Goal: Communication & Community: Answer question/provide support

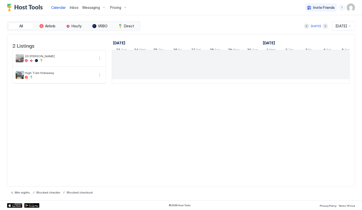
scroll to position [0, 281]
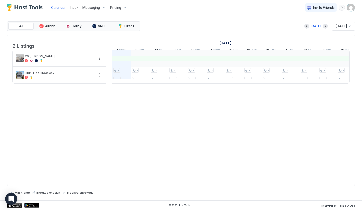
click at [75, 9] on span "Inbox" at bounding box center [74, 7] width 9 height 4
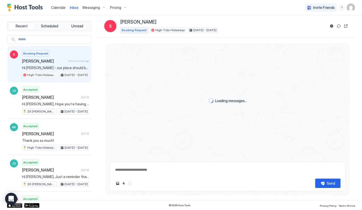
click at [60, 60] on span "[PERSON_NAME]" at bounding box center [44, 60] width 44 height 5
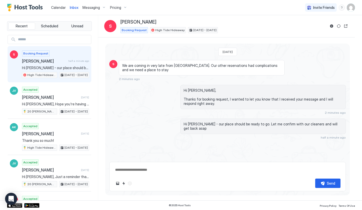
click at [219, 122] on span "Hi [PERSON_NAME] - our place should be ready to go. Let me confirm with our cle…" at bounding box center [263, 126] width 159 height 9
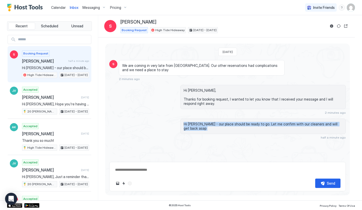
click at [219, 122] on span "Hi [PERSON_NAME] - our place should be ready to go. Let me confirm with our cle…" at bounding box center [263, 126] width 159 height 9
click at [244, 126] on div "Hi [PERSON_NAME] - our place should be ready to go. Let me confirm with our cle…" at bounding box center [263, 125] width 166 height 15
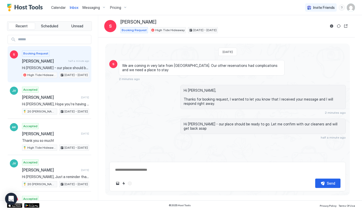
click at [196, 68] on span "We are coming in very late from [GEOGRAPHIC_DATA]. Our other reservations had c…" at bounding box center [201, 67] width 159 height 9
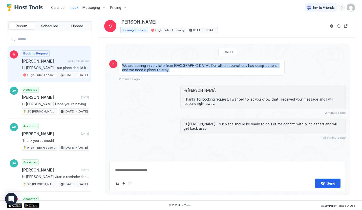
drag, startPoint x: 196, startPoint y: 68, endPoint x: 196, endPoint y: 59, distance: 9.4
click at [196, 59] on div "[DATE] S We are coming in very late from [GEOGRAPHIC_DATA]. Our other reservati…" at bounding box center [227, 101] width 245 height 114
drag, startPoint x: 196, startPoint y: 59, endPoint x: 196, endPoint y: 68, distance: 8.9
click at [196, 68] on div "[DATE] S We are coming in very late from [GEOGRAPHIC_DATA]. Our other reservati…" at bounding box center [227, 101] width 245 height 114
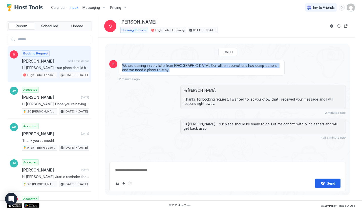
click at [196, 68] on span "We are coming in very late from [GEOGRAPHIC_DATA]. Our other reservations had c…" at bounding box center [201, 67] width 159 height 9
drag, startPoint x: 196, startPoint y: 68, endPoint x: 196, endPoint y: 60, distance: 8.1
click at [196, 60] on div "We are coming in very late from [GEOGRAPHIC_DATA]. Our other reservations had c…" at bounding box center [202, 67] width 166 height 15
drag, startPoint x: 196, startPoint y: 60, endPoint x: 196, endPoint y: 69, distance: 8.9
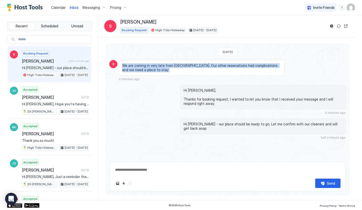
click at [196, 69] on div "We are coming in very late from [GEOGRAPHIC_DATA]. Our other reservations had c…" at bounding box center [202, 67] width 166 height 15
click at [196, 69] on span "We are coming in very late from [GEOGRAPHIC_DATA]. Our other reservations had c…" at bounding box center [201, 67] width 159 height 9
drag, startPoint x: 196, startPoint y: 69, endPoint x: 196, endPoint y: 57, distance: 11.9
click at [196, 57] on div "[DATE] S We are coming in very late from [GEOGRAPHIC_DATA]. Our other reservati…" at bounding box center [227, 101] width 245 height 114
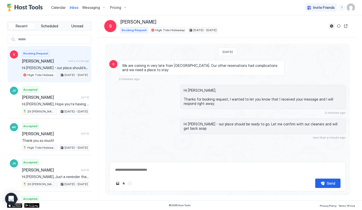
click at [332, 28] on button "Reservation information" at bounding box center [332, 26] width 6 height 6
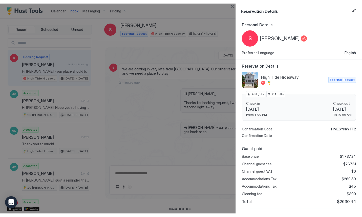
scroll to position [46, 0]
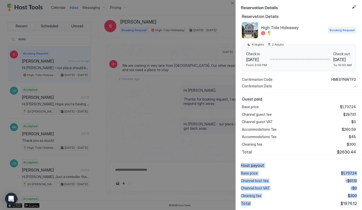
drag, startPoint x: 294, startPoint y: 160, endPoint x: 293, endPoint y: 203, distance: 43.3
click at [293, 203] on div "Host payout Base price $1,737.24 Channel host fee -$61.12 Channel host VAT -$0 …" at bounding box center [299, 184] width 126 height 51
click at [293, 203] on div "Total $1976.12" at bounding box center [299, 203] width 116 height 5
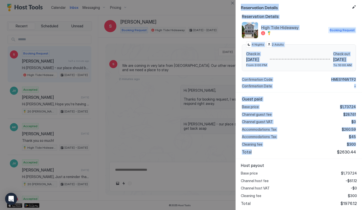
drag, startPoint x: 293, startPoint y: 158, endPoint x: 292, endPoint y: 210, distance: 51.9
click at [292, 209] on html "Calendar Inbox Messaging Pricing Invite Friends JR Recent Scheduled Unread S Bo…" at bounding box center [181, 105] width 362 height 210
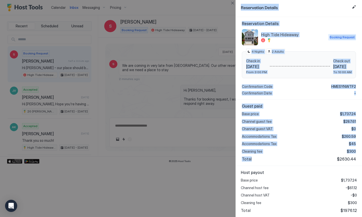
scroll to position [39, 0]
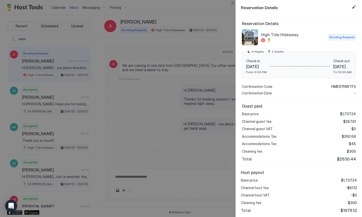
click at [301, 157] on div "Total $2630.44" at bounding box center [299, 158] width 114 height 5
click at [160, 92] on div at bounding box center [181, 108] width 362 height 217
click at [130, 59] on div at bounding box center [181, 108] width 362 height 217
click at [232, 4] on button "Close" at bounding box center [232, 3] width 6 height 6
type textarea "*"
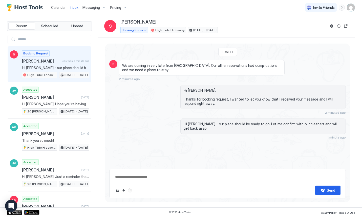
click at [113, 27] on div "S" at bounding box center [110, 26] width 12 height 12
